Goal: Transaction & Acquisition: Purchase product/service

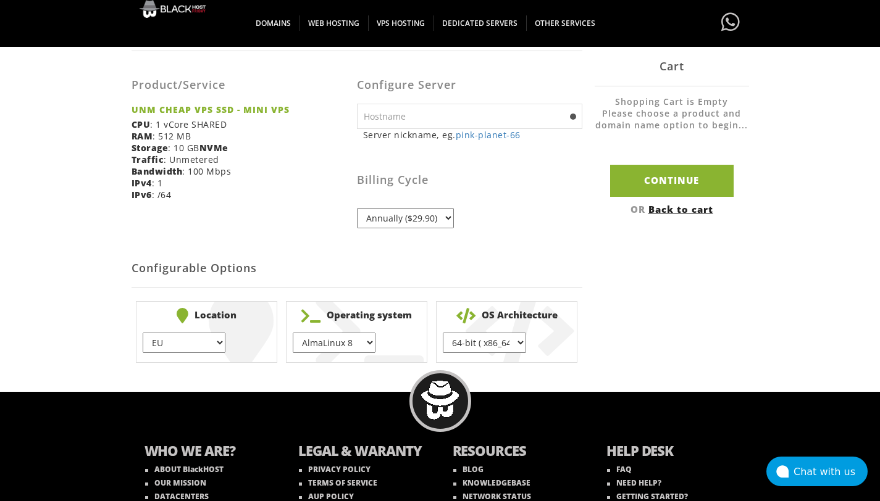
scroll to position [102, 0]
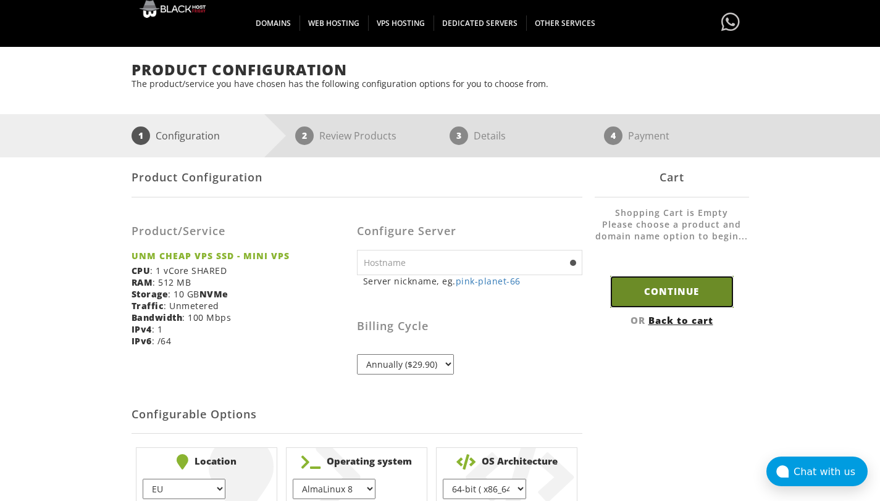
click at [685, 295] on input "Continue" at bounding box center [671, 291] width 123 height 31
type input "pink-planet-66"
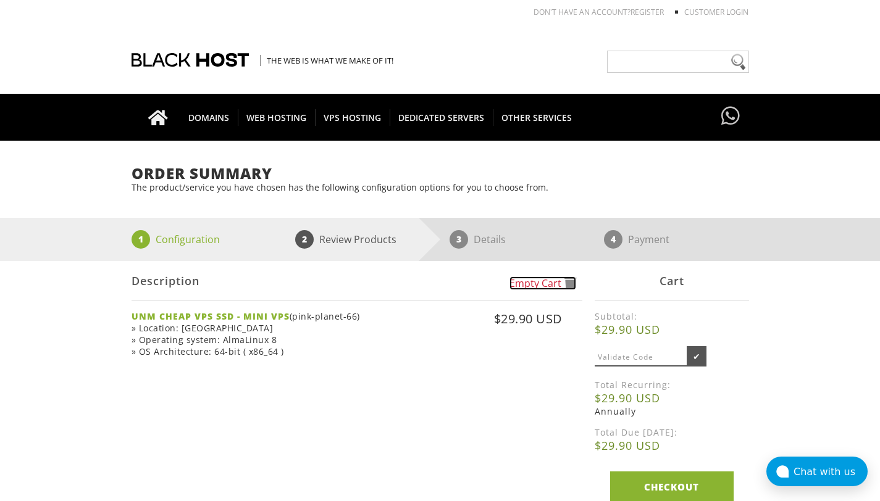
click at [569, 281] on span at bounding box center [570, 284] width 12 height 14
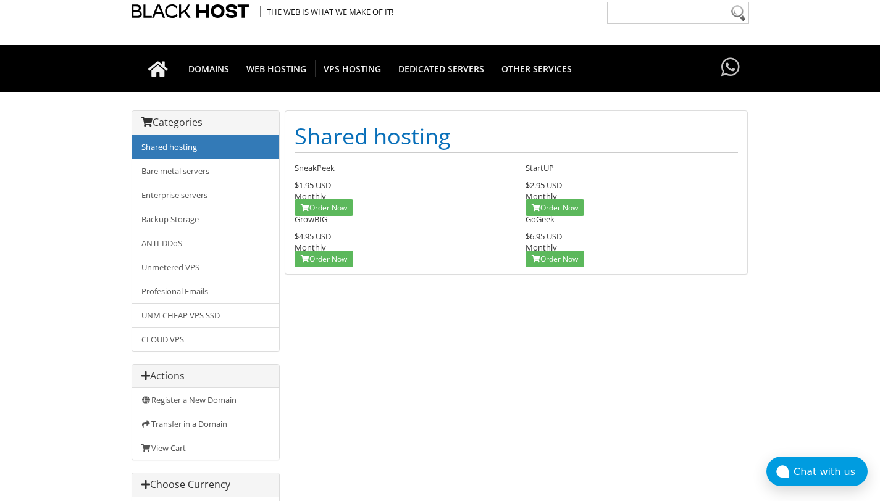
scroll to position [52, 0]
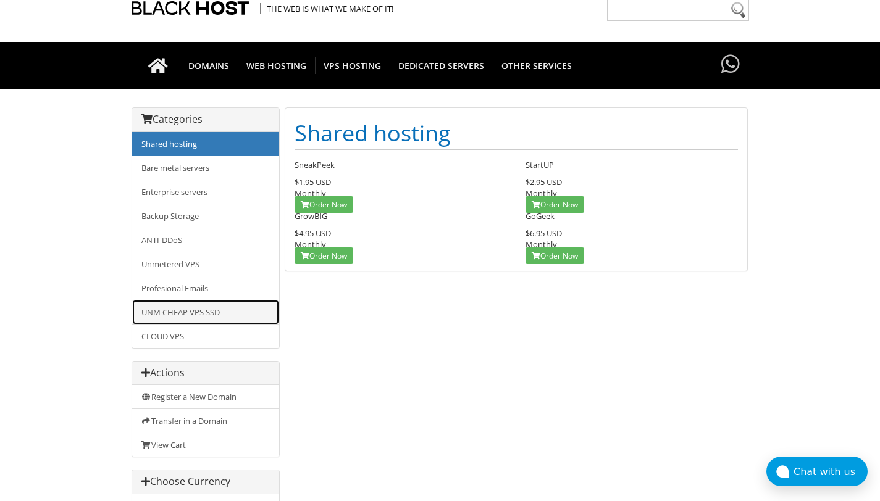
click at [196, 320] on link "UNM CHEAP VPS SSD" at bounding box center [205, 312] width 147 height 25
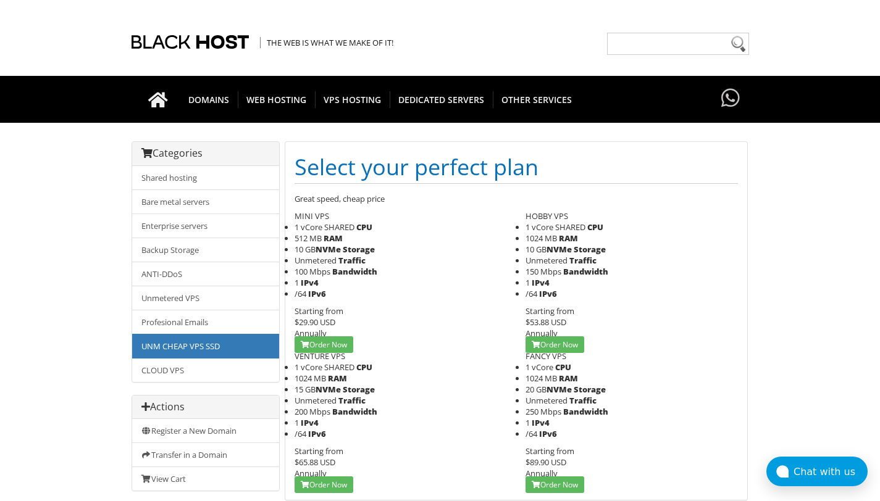
scroll to position [77, 0]
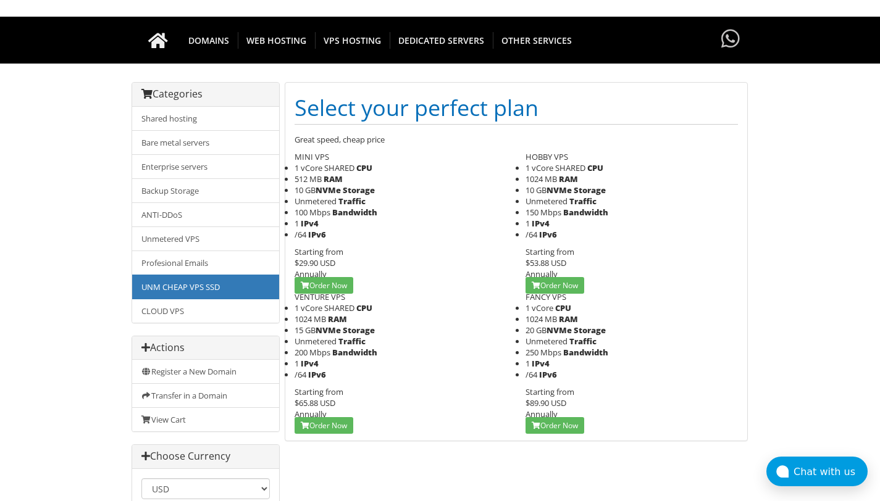
click at [755, 298] on body "CAD CHF EUR GBP JPY MKD RUB USD Don't have an account? REGISTER Customer Login …" at bounding box center [440, 332] width 880 height 806
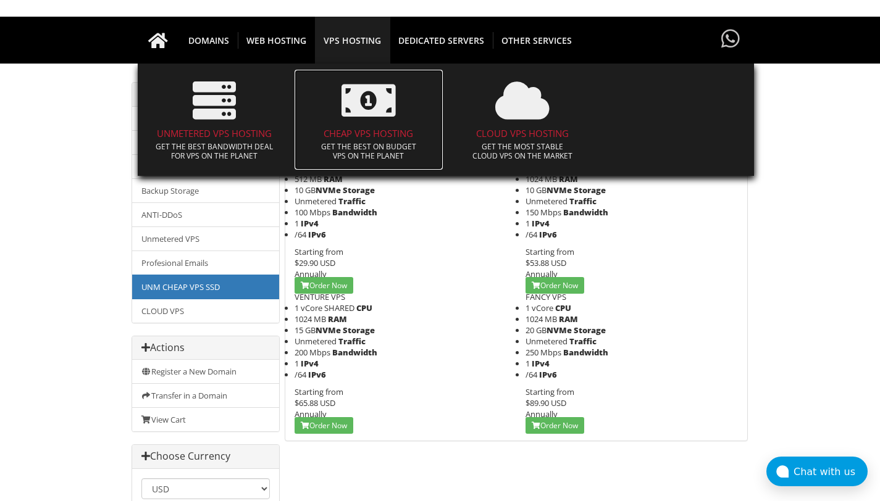
click at [362, 134] on h4 "CHEAP VPS HOSTING" at bounding box center [369, 133] width 136 height 10
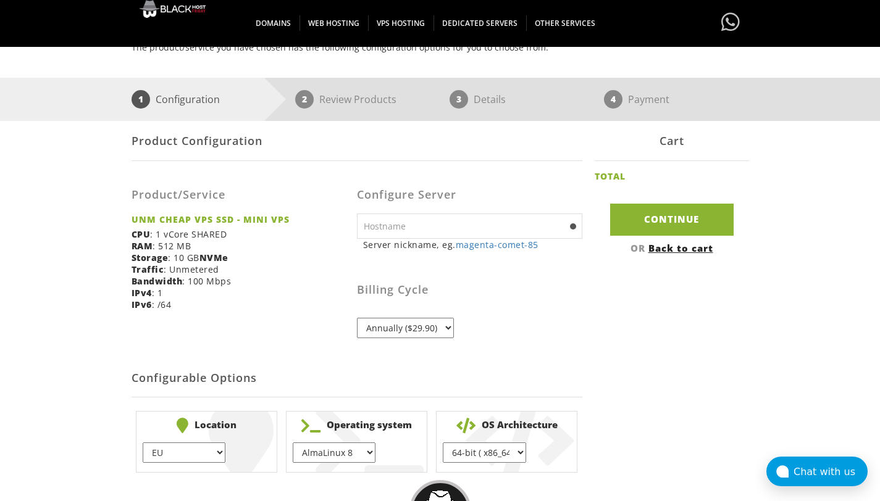
scroll to position [139, 0]
click at [439, 331] on select "Annually ($29.90)" at bounding box center [405, 328] width 97 height 20
click at [450, 325] on select "Annually ($29.90)" at bounding box center [405, 328] width 97 height 20
click at [445, 329] on select "Annually ($29.90)" at bounding box center [405, 328] width 97 height 20
click at [357, 318] on select "Annually ($29.90)" at bounding box center [405, 328] width 97 height 20
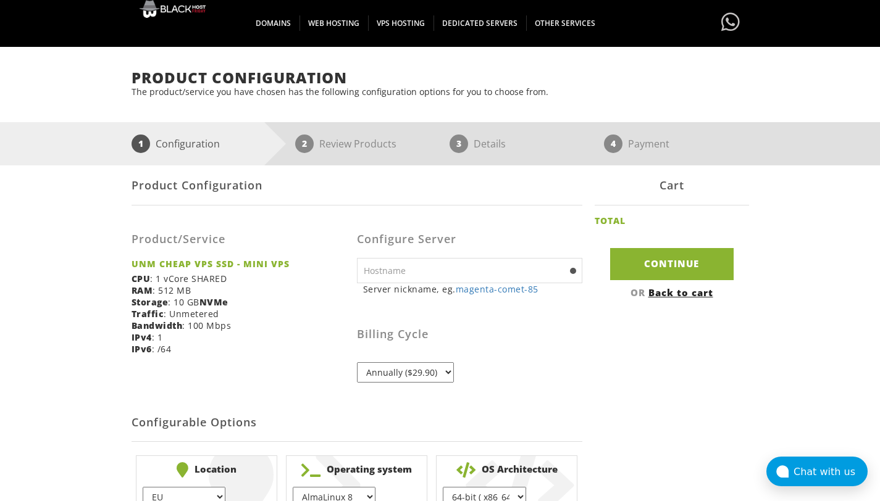
scroll to position [106, 0]
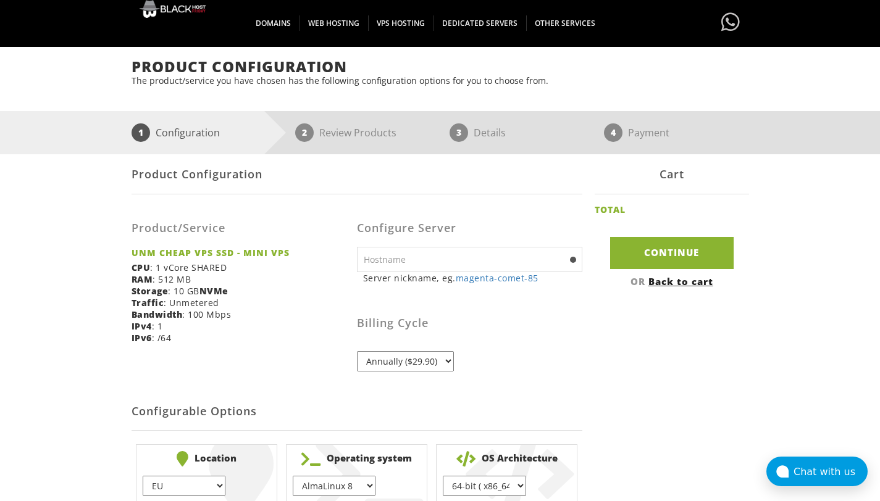
click at [446, 366] on select "Annually ($29.90)" at bounding box center [405, 361] width 97 height 20
click at [357, 351] on select "Annually ($29.90)" at bounding box center [405, 361] width 97 height 20
click at [437, 361] on select "Annually ($29.90)" at bounding box center [405, 361] width 97 height 20
click at [357, 351] on select "Annually ($29.90)" at bounding box center [405, 361] width 97 height 20
click at [446, 361] on select "Annually ($29.90)" at bounding box center [405, 361] width 97 height 20
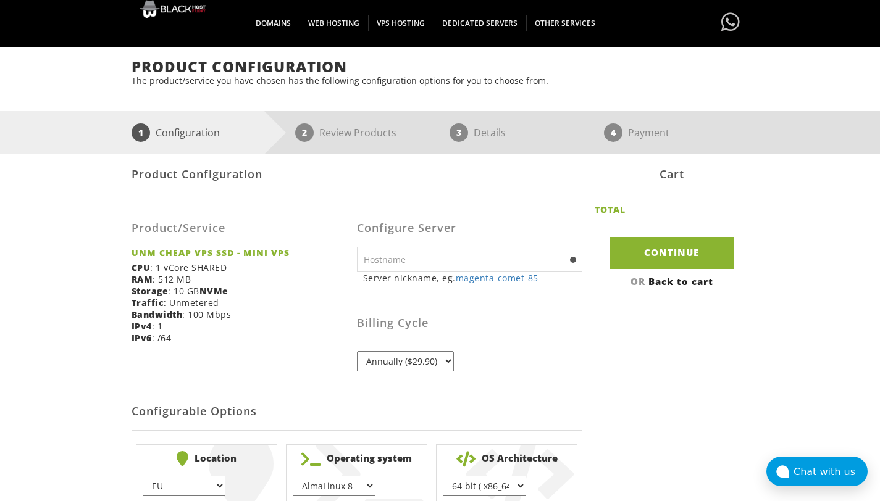
click at [357, 351] on select "Annually ($29.90)" at bounding box center [405, 361] width 97 height 20
click at [677, 287] on link "Back to cart" at bounding box center [680, 281] width 65 height 12
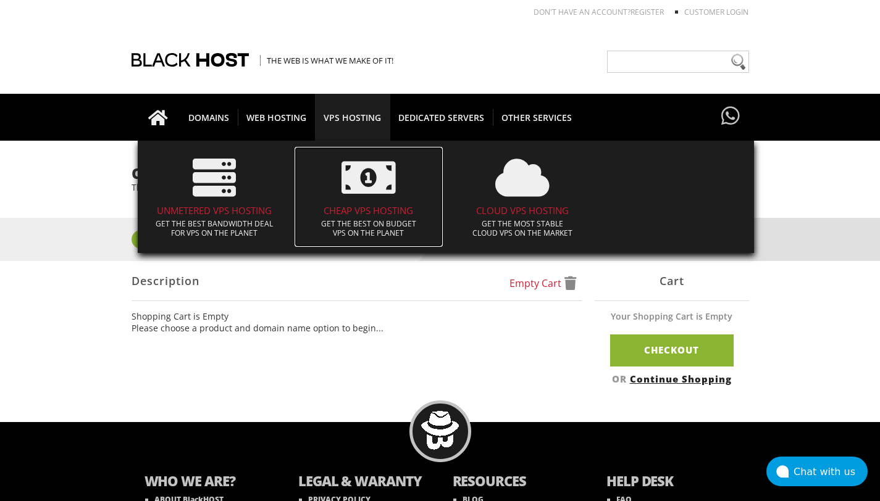
click at [353, 215] on h4 "CHEAP VPS HOSTING" at bounding box center [369, 211] width 136 height 10
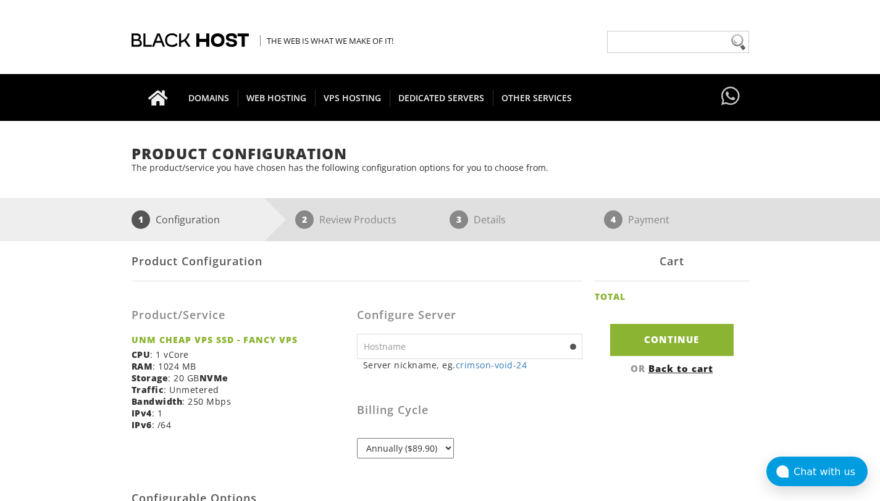
scroll to position [122, 0]
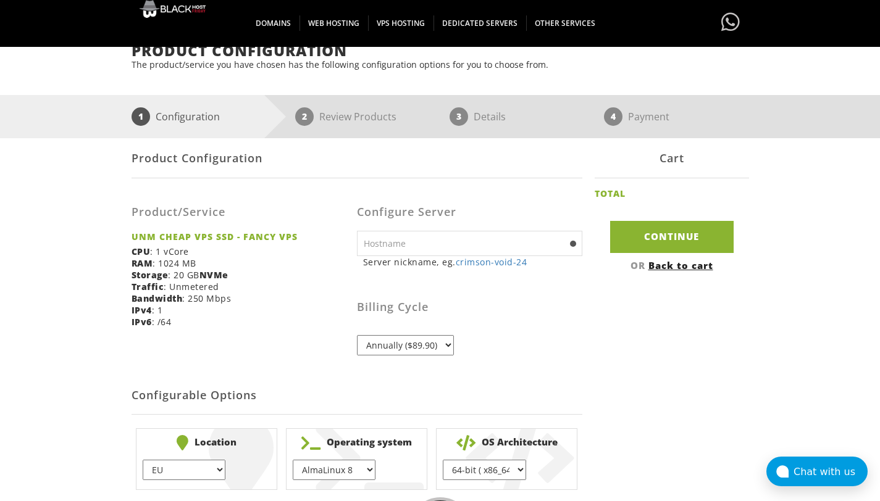
click at [441, 349] on select "Annually ($89.90)" at bounding box center [405, 345] width 97 height 20
click at [545, 346] on div "Billing Cycle Annually ($89.90)" at bounding box center [469, 316] width 225 height 78
click at [386, 343] on select "Annually ($89.90)" at bounding box center [405, 345] width 97 height 20
click at [416, 306] on h3 "Billing Cycle" at bounding box center [469, 307] width 225 height 12
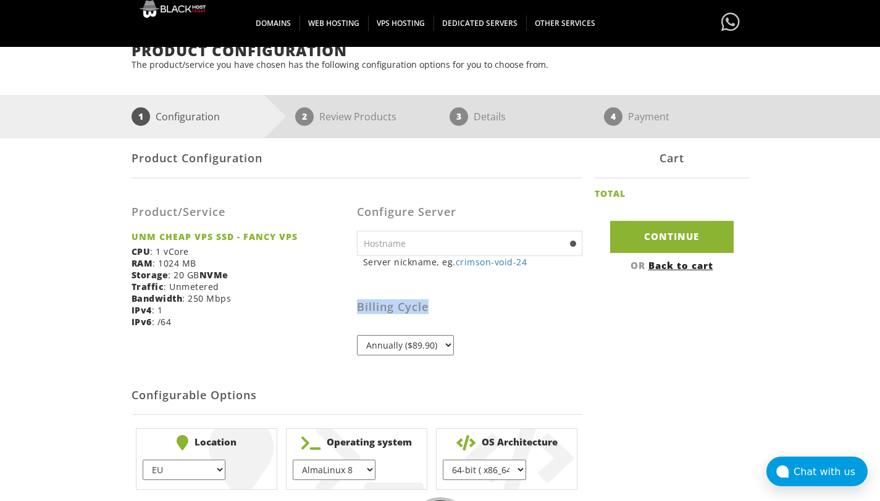
click at [416, 306] on h3 "Billing Cycle" at bounding box center [469, 307] width 225 height 12
click at [517, 333] on div "Billing Cycle Annually ($89.90)" at bounding box center [469, 316] width 225 height 78
click at [448, 345] on select "Annually ($89.90)" at bounding box center [405, 345] width 97 height 20
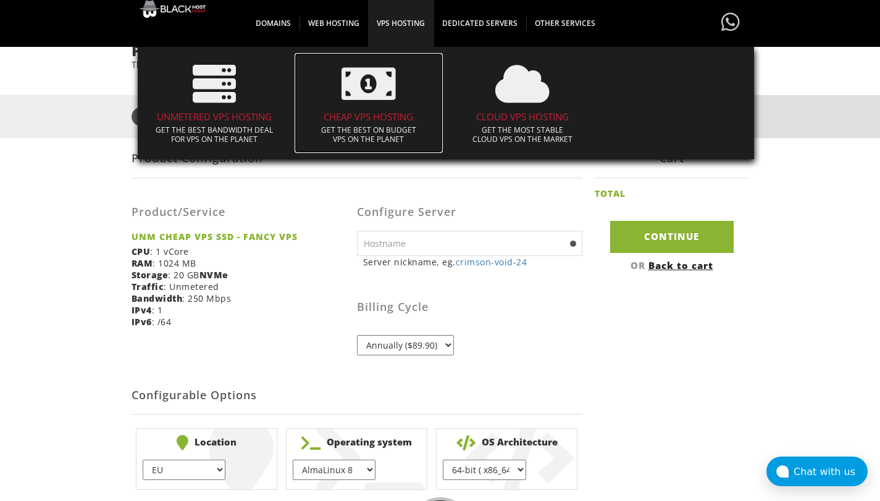
click at [371, 120] on h4 "CHEAP VPS HOSTING" at bounding box center [369, 117] width 136 height 10
